Goal: Task Accomplishment & Management: Manage account settings

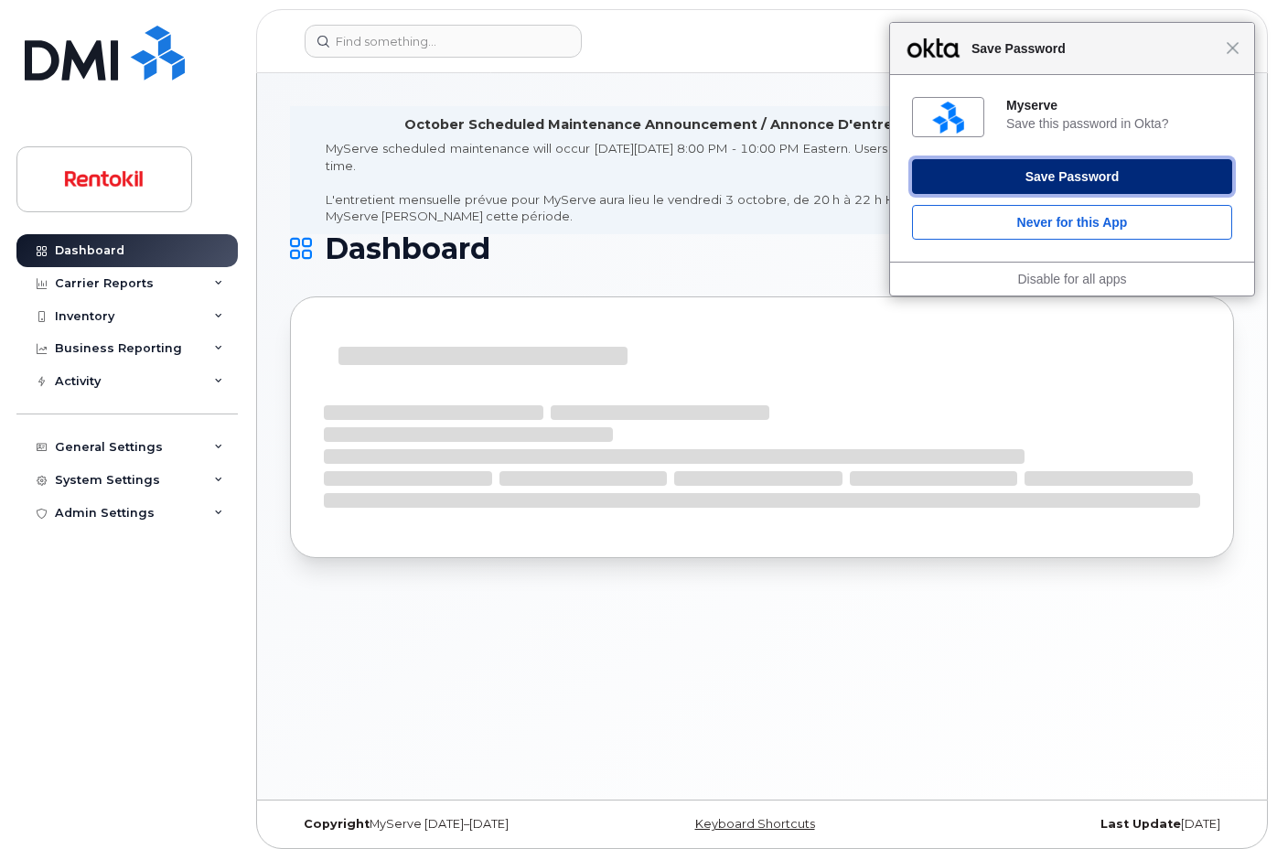
click at [1053, 182] on button "Save Password" at bounding box center [1072, 176] width 320 height 35
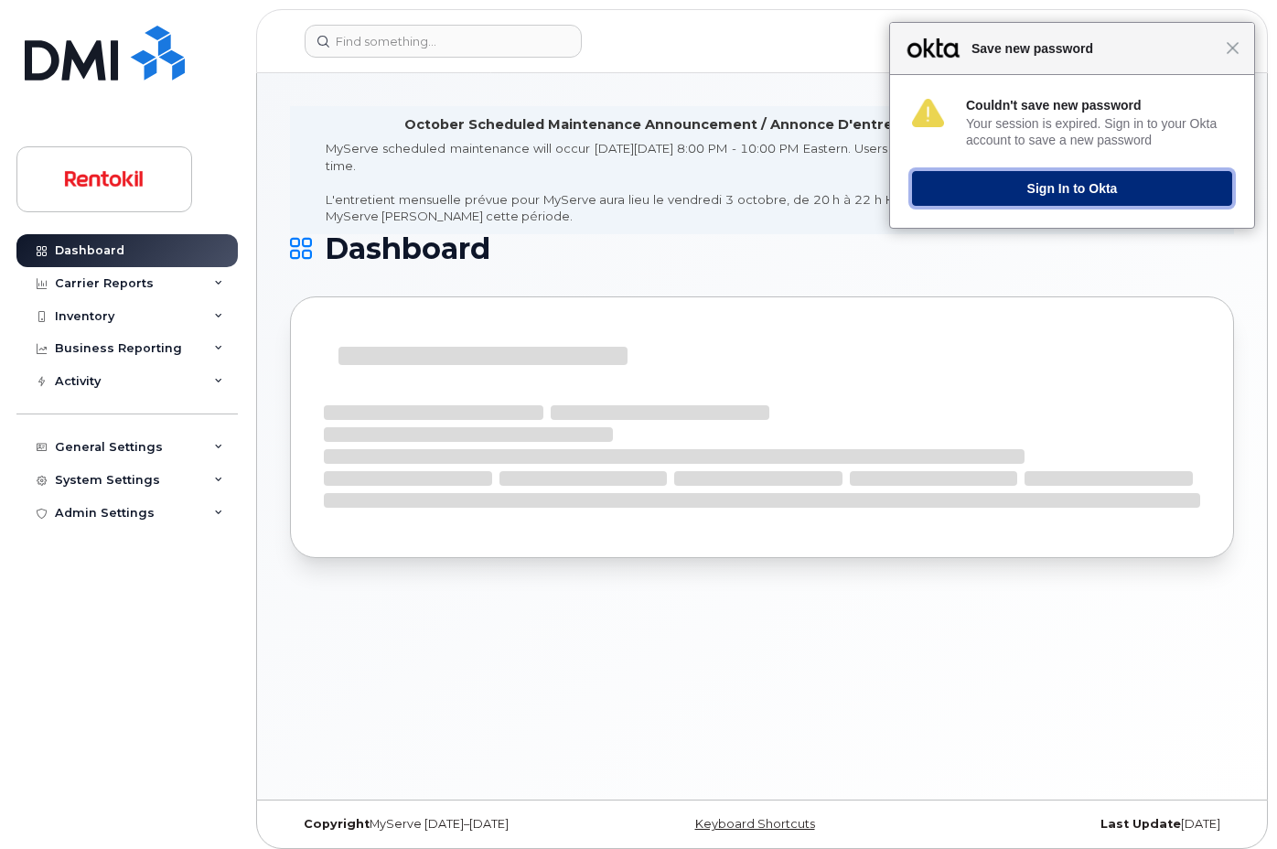
click at [1060, 185] on button "Sign In to Okta" at bounding box center [1072, 188] width 320 height 35
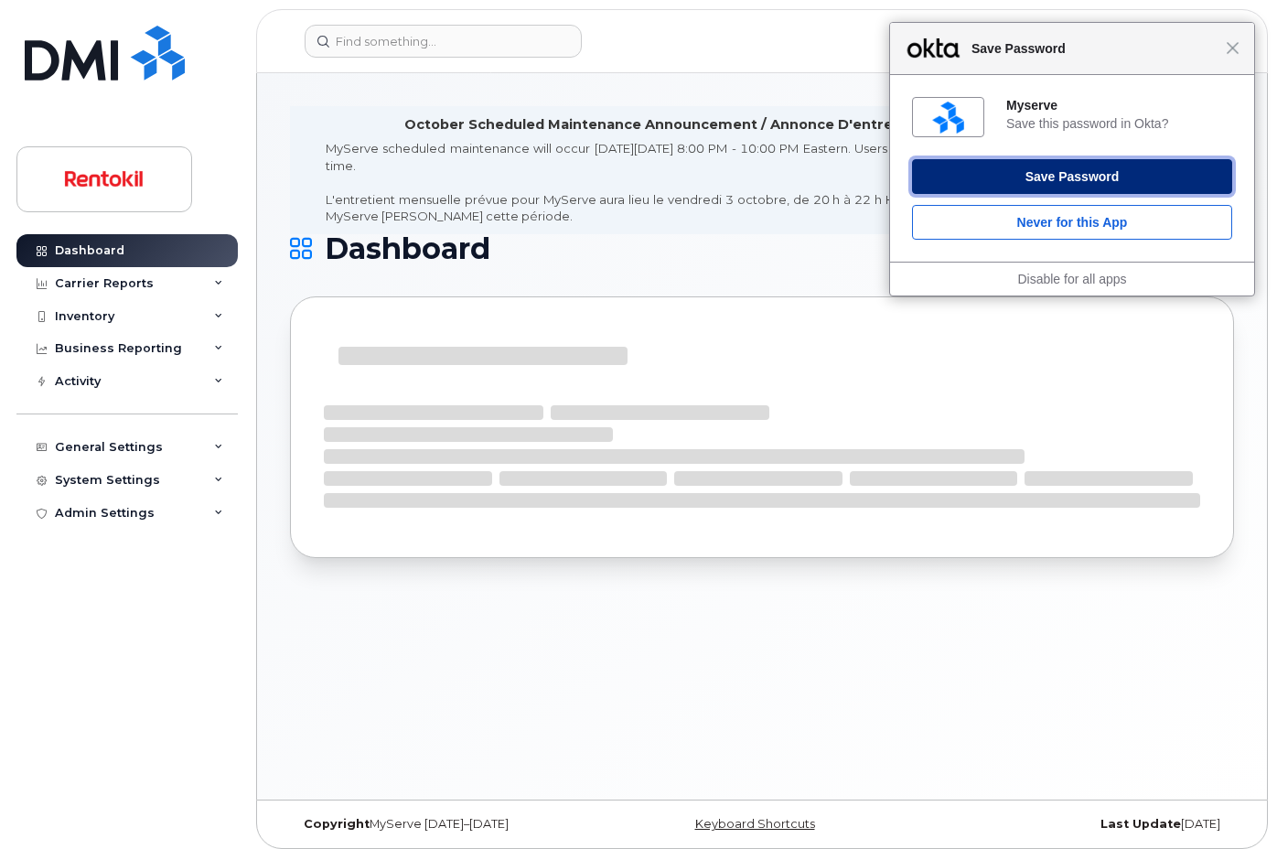
click at [1042, 176] on button "Save Password" at bounding box center [1072, 176] width 320 height 35
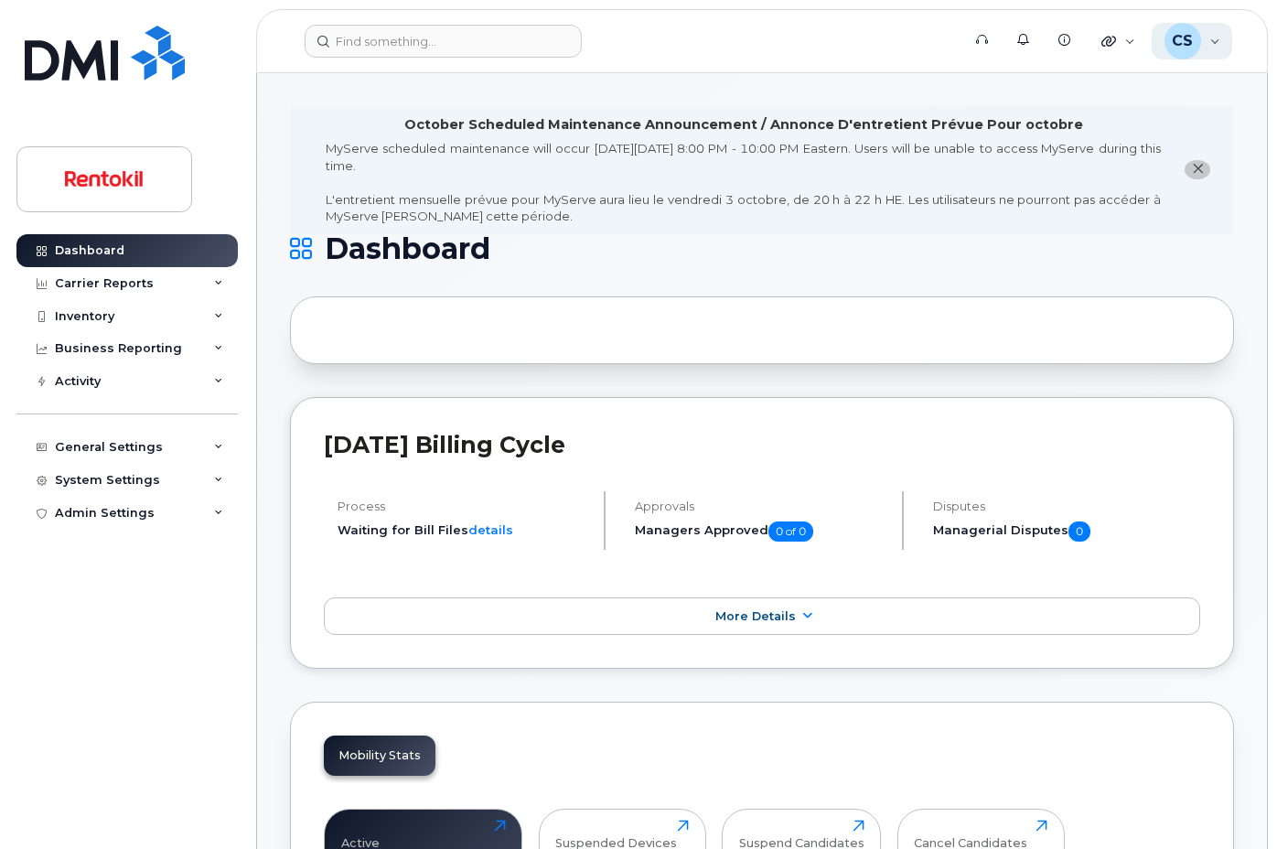
click at [1212, 37] on div "CS [PERSON_NAME] Wireless Admin" at bounding box center [1191, 41] width 81 height 37
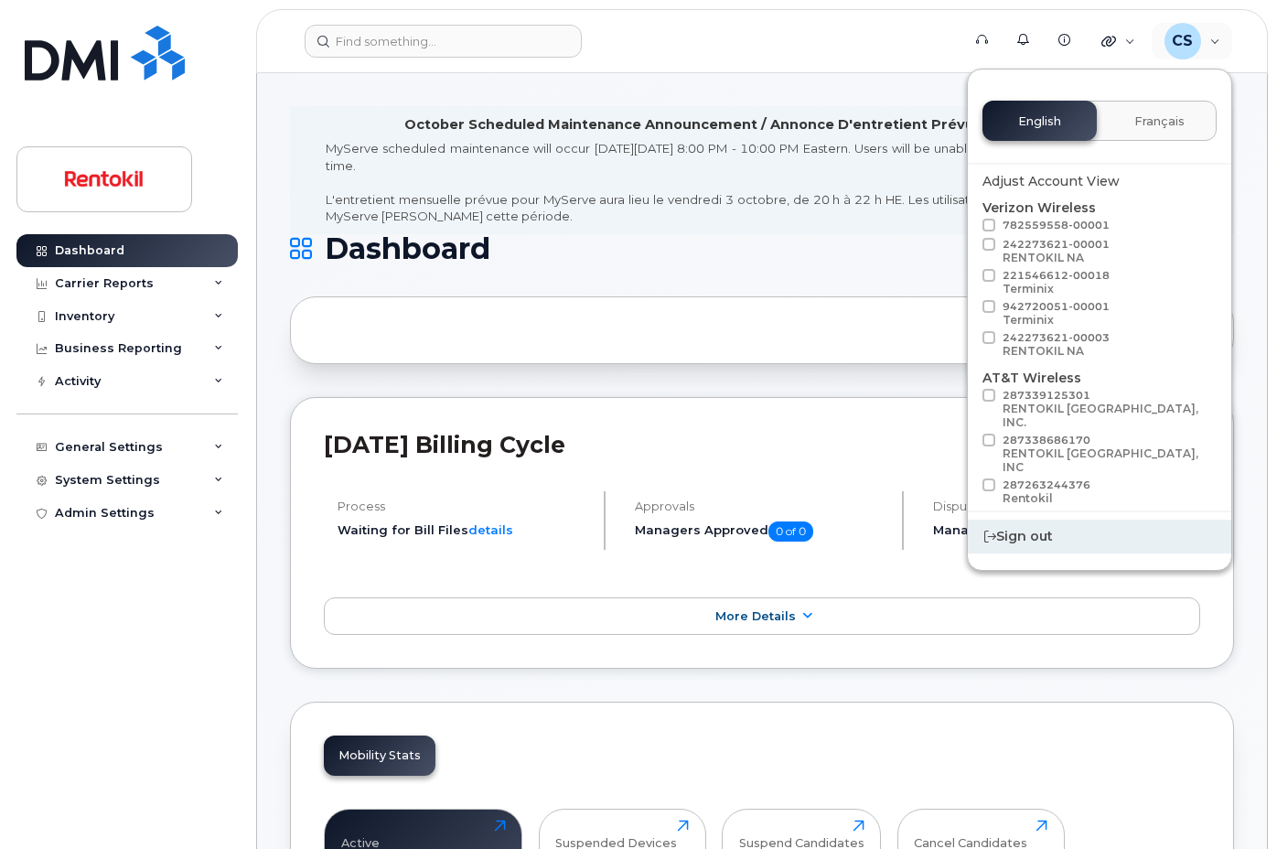
click at [1036, 541] on div "Sign out" at bounding box center [1099, 536] width 263 height 34
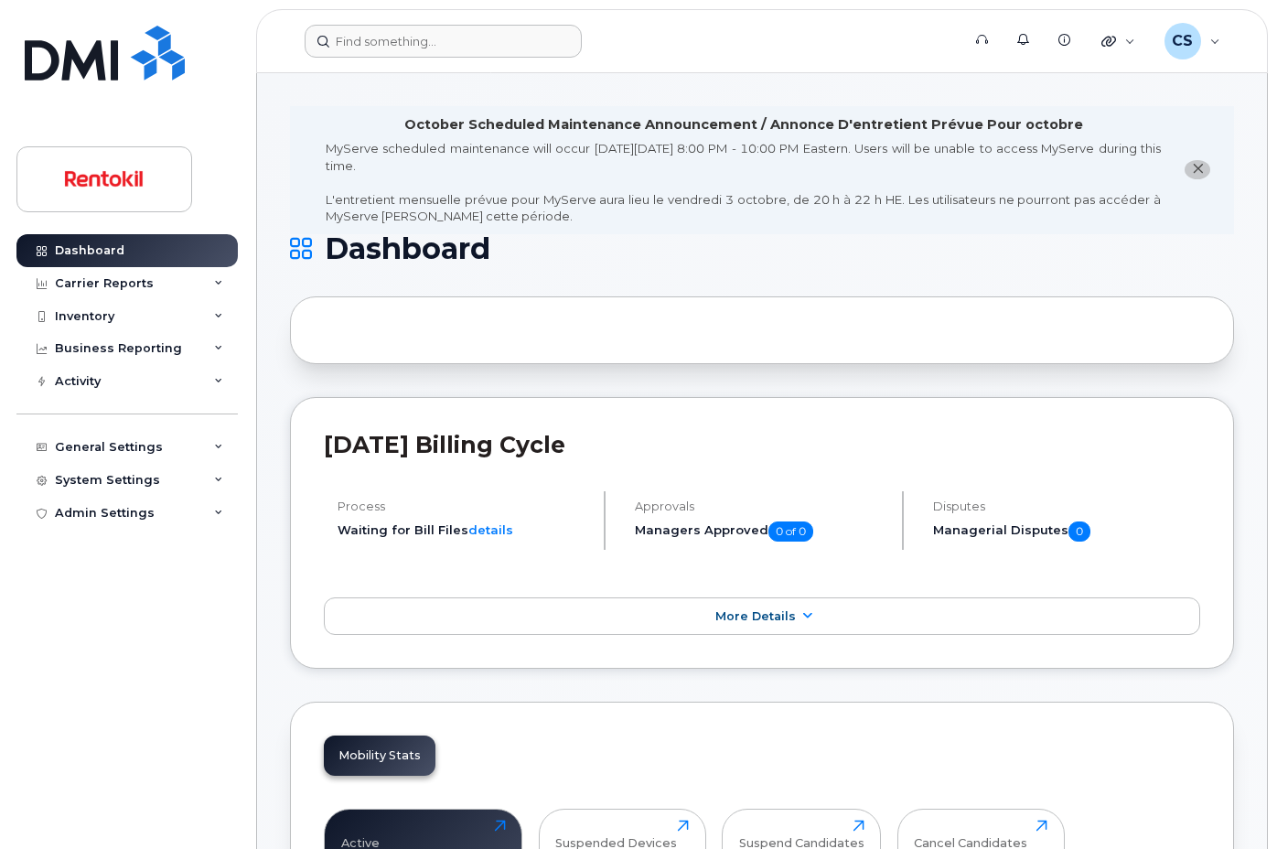
click at [718, 33] on form at bounding box center [627, 41] width 644 height 33
click at [1214, 39] on div "CS [PERSON_NAME] Wireless Admin" at bounding box center [1191, 41] width 81 height 37
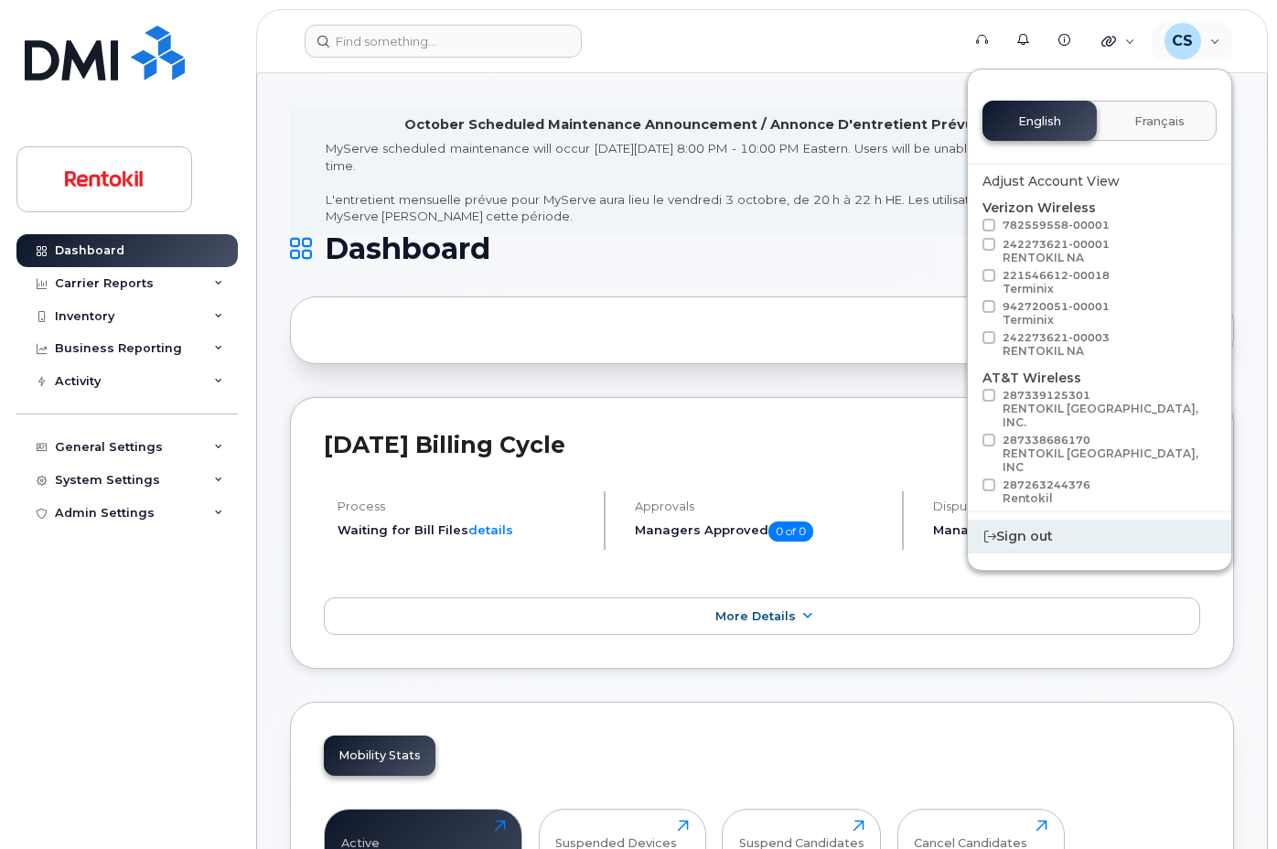
click at [1028, 533] on div "Sign out" at bounding box center [1099, 536] width 263 height 34
